Goal: Task Accomplishment & Management: Use online tool/utility

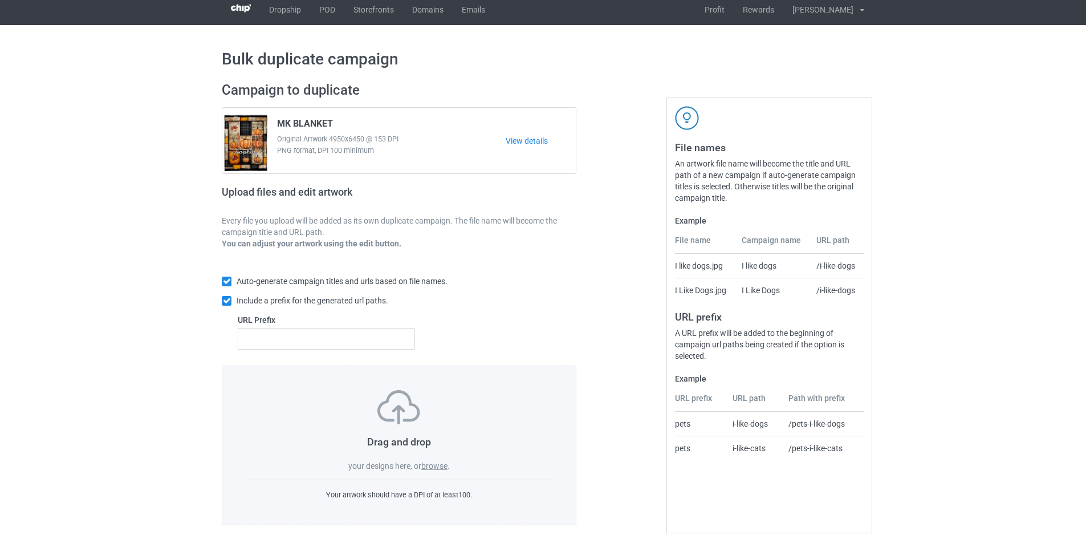
scroll to position [17, 0]
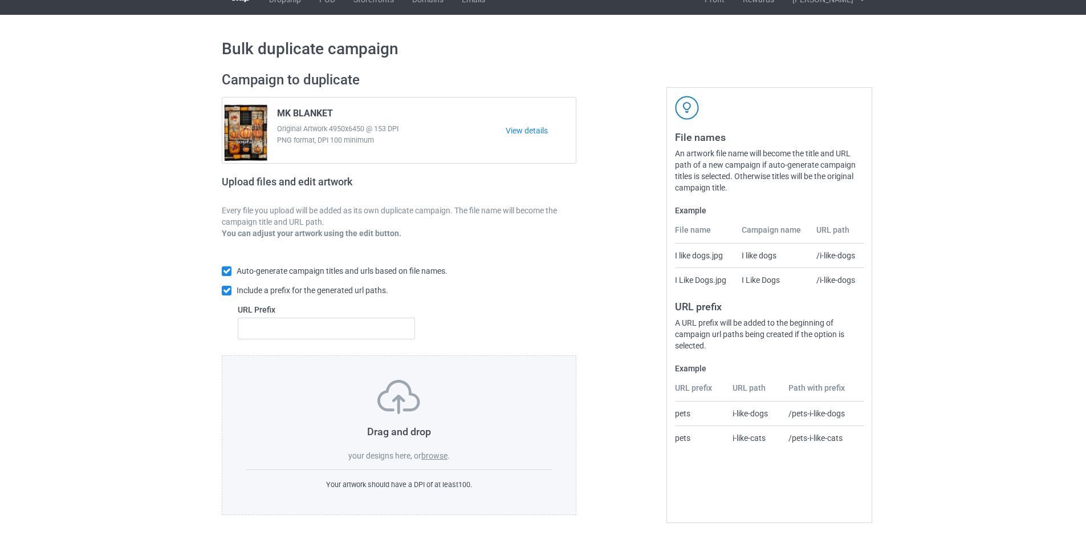
click at [467, 381] on div "Drag and drop your designs here, or browse ." at bounding box center [399, 421] width 306 height 82
click at [525, 128] on link "View details" at bounding box center [541, 130] width 70 height 11
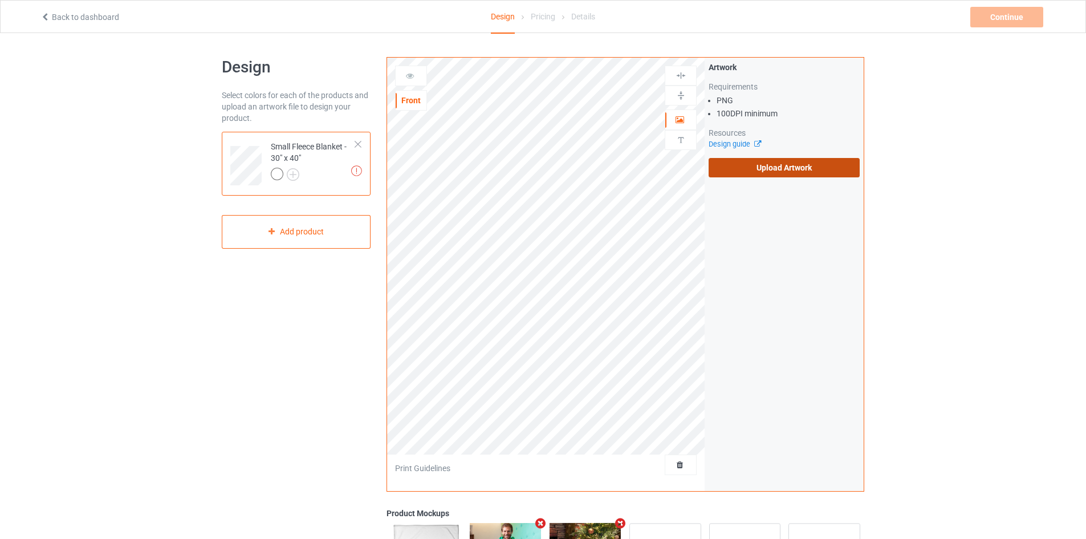
click at [768, 168] on label "Upload Artwork" at bounding box center [783, 167] width 151 height 19
click at [0, 0] on input "Upload Artwork" at bounding box center [0, 0] width 0 height 0
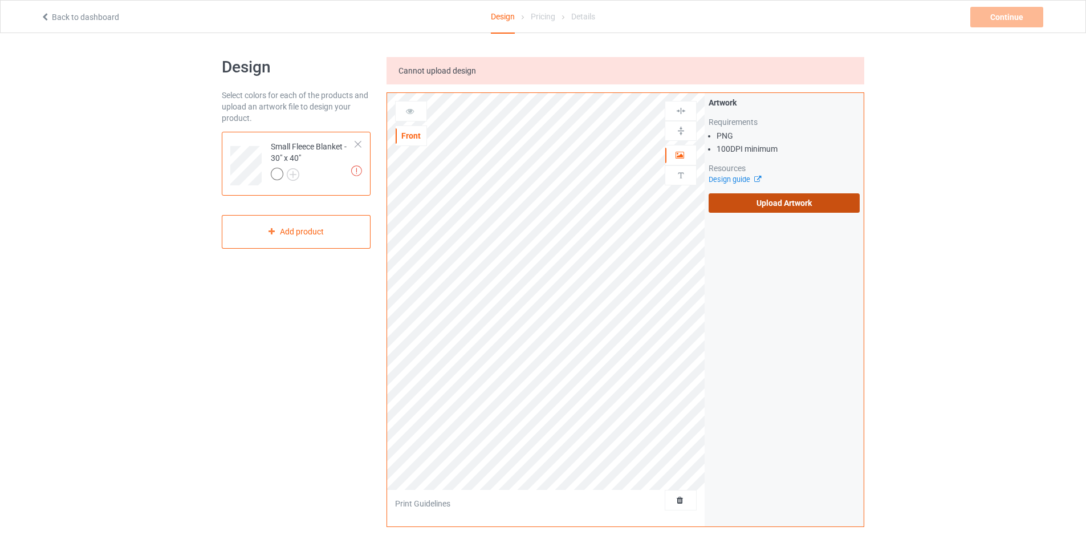
click at [738, 199] on label "Upload Artwork" at bounding box center [783, 202] width 151 height 19
click at [0, 0] on input "Upload Artwork" at bounding box center [0, 0] width 0 height 0
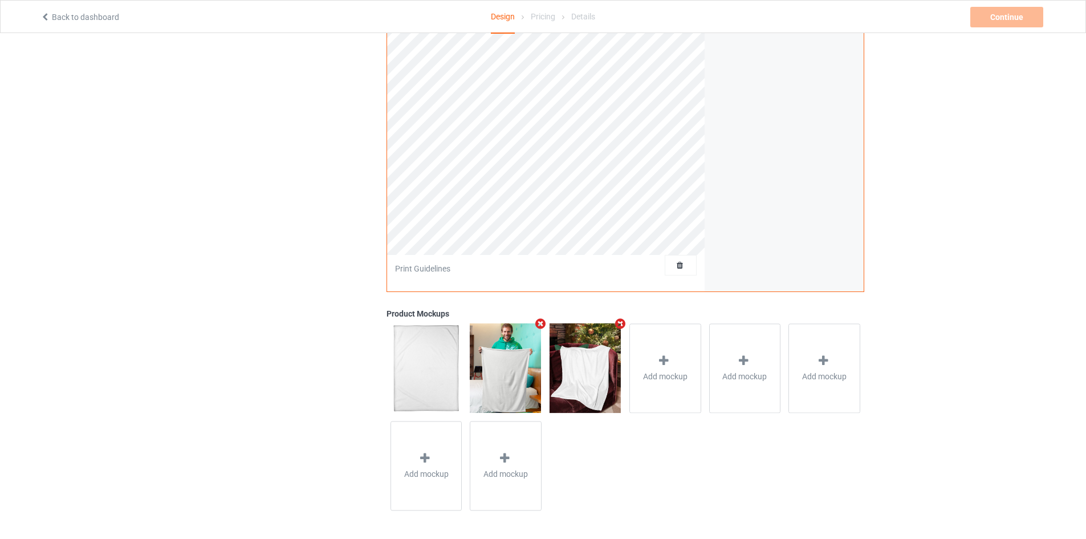
scroll to position [7, 0]
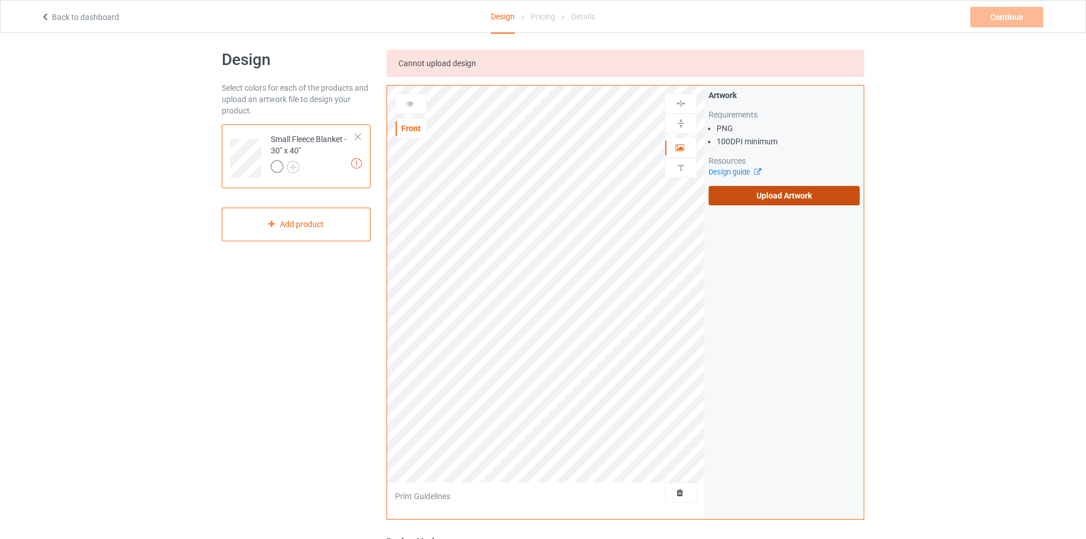
click at [748, 191] on label "Upload Artwork" at bounding box center [783, 195] width 151 height 19
click at [0, 0] on input "Upload Artwork" at bounding box center [0, 0] width 0 height 0
